Goal: Find specific page/section: Find specific page/section

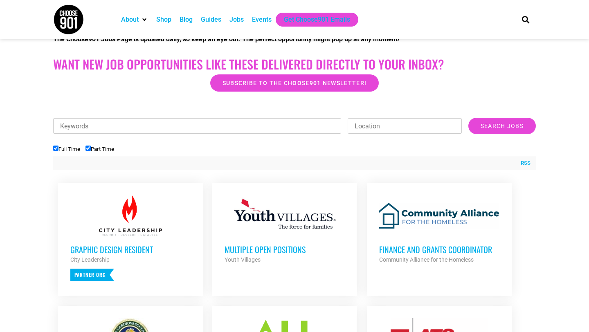
scroll to position [180, 0]
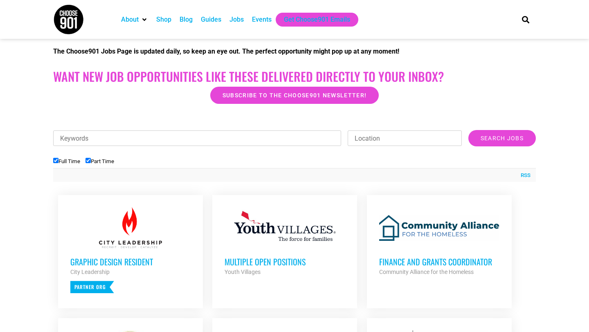
click at [242, 18] on div "Jobs" at bounding box center [237, 20] width 14 height 10
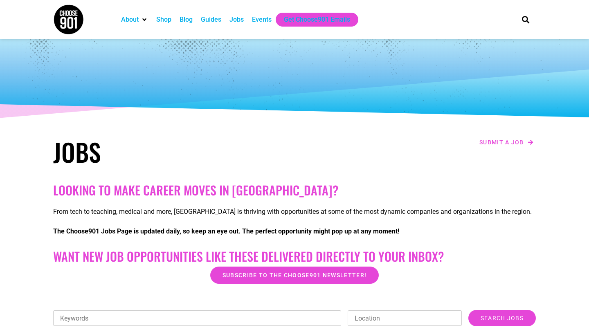
click at [241, 114] on div at bounding box center [294, 80] width 491 height 82
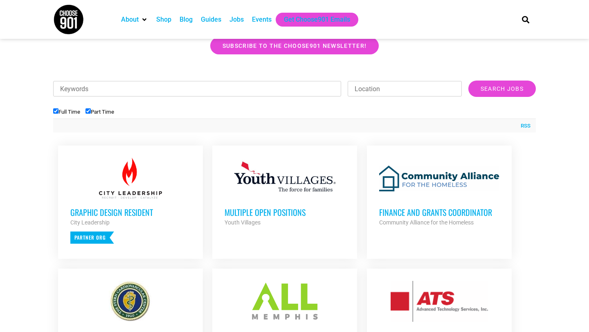
scroll to position [246, 0]
